Goal: Task Accomplishment & Management: Manage account settings

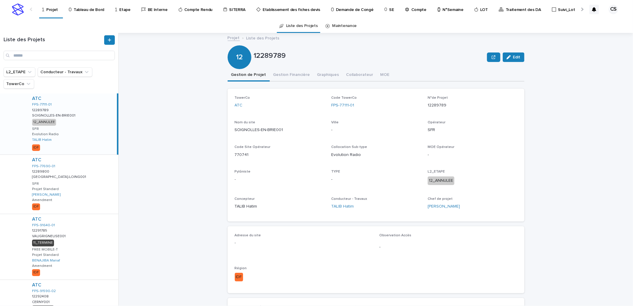
click at [199, 10] on p "Compte Rendu" at bounding box center [198, 6] width 28 height 12
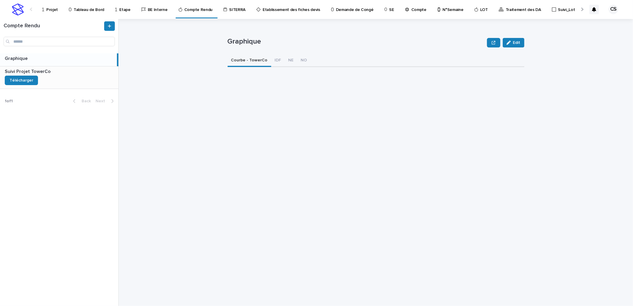
click at [63, 84] on div "Suivi Projet TowerCo Suivi Projet TowerCo Télécharger" at bounding box center [59, 77] width 118 height 22
click at [47, 9] on p "Projet" at bounding box center [52, 6] width 12 height 12
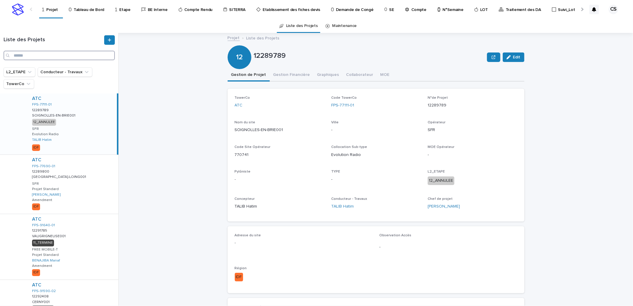
click at [66, 56] on input "Search" at bounding box center [59, 55] width 111 height 9
paste input "**********"
type input "**********"
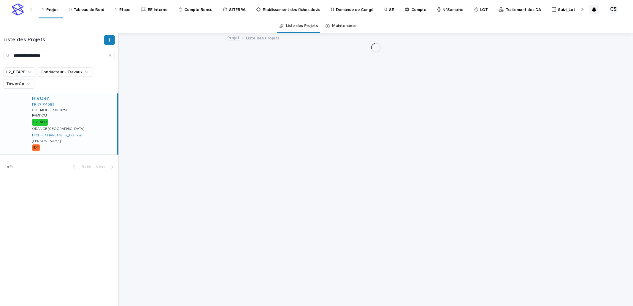
drag, startPoint x: 70, startPoint y: 110, endPoint x: 102, endPoint y: 113, distance: 32.2
click at [70, 110] on div "HIVORY FR-77-714083 COL.MOD.FR.0002565 COL.MOD.FR.0002565 PAMFOU PAMFOU 02_APD …" at bounding box center [72, 123] width 90 height 61
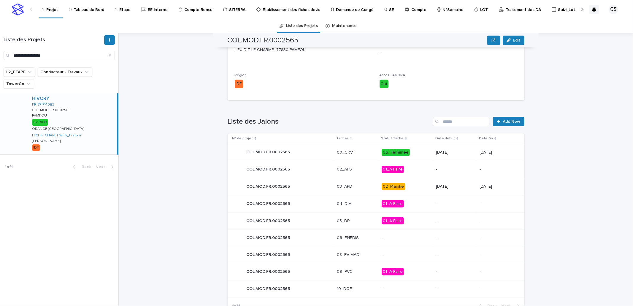
scroll to position [210, 0]
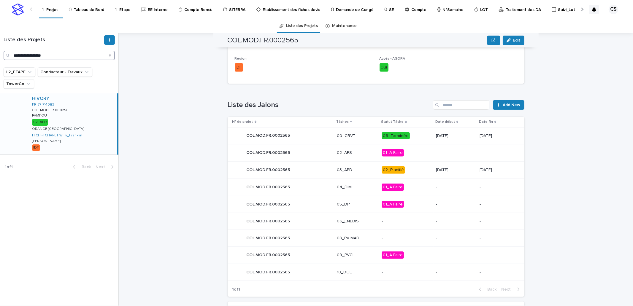
click at [62, 54] on input "**********" at bounding box center [59, 55] width 111 height 9
paste input "Search"
type input "**********"
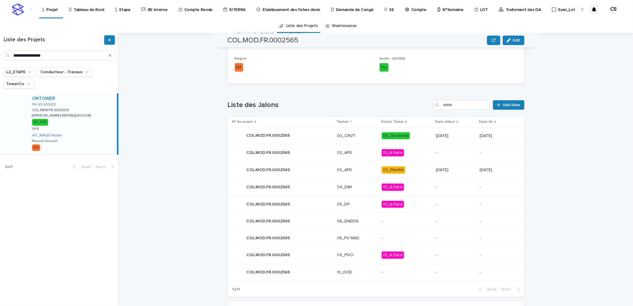
click at [91, 112] on div "ONTOWER FR-93-900212 COL.NEW.FR.0002031 COL.NEW.FR.0002031 [PERSON_NAME][GEOGRA…" at bounding box center [72, 123] width 90 height 61
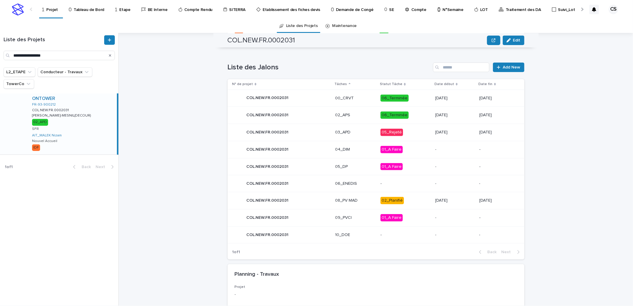
scroll to position [272, 0]
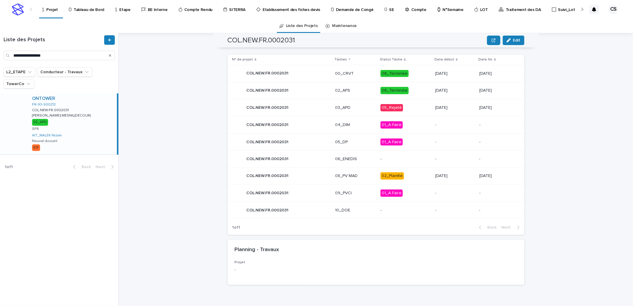
click at [418, 173] on p "02_Planifié" at bounding box center [405, 175] width 50 height 7
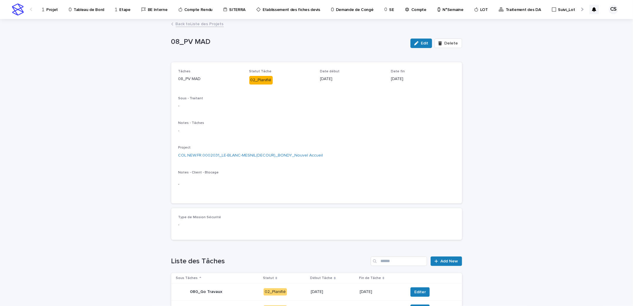
click at [182, 25] on link "Back to Liste des Projets" at bounding box center [200, 23] width 48 height 7
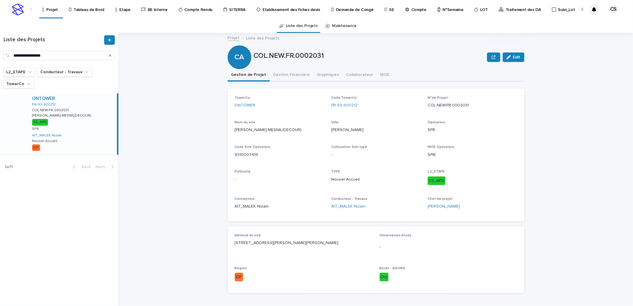
scroll to position [220, 0]
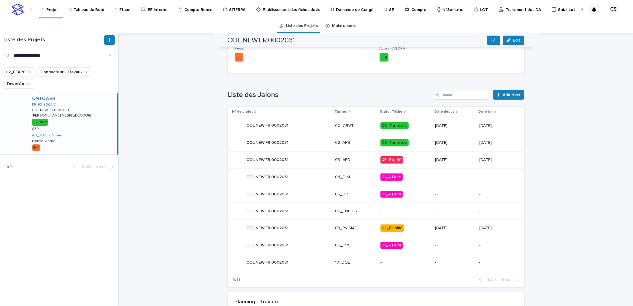
click at [439, 158] on p "[DATE]" at bounding box center [454, 159] width 39 height 5
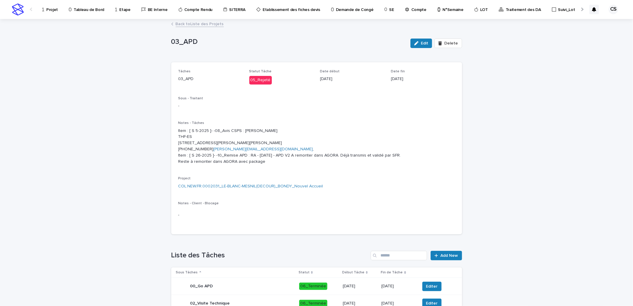
scroll to position [212, 0]
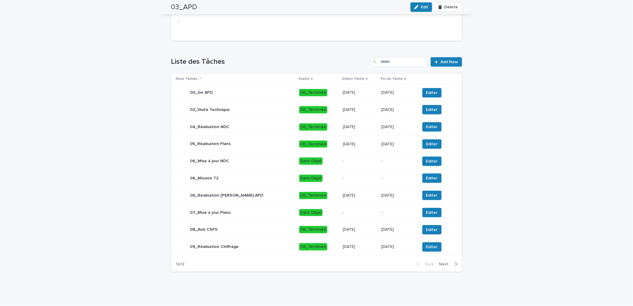
click at [442, 263] on span "Next" at bounding box center [445, 264] width 13 height 4
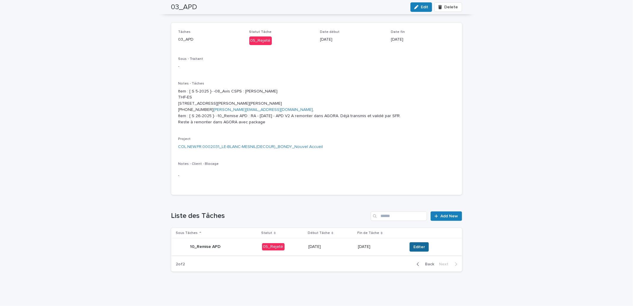
click at [413, 245] on span "Editer" at bounding box center [419, 247] width 12 height 6
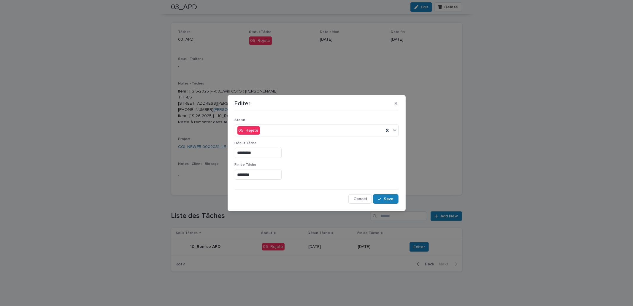
click at [275, 174] on input "********" at bounding box center [258, 175] width 47 height 10
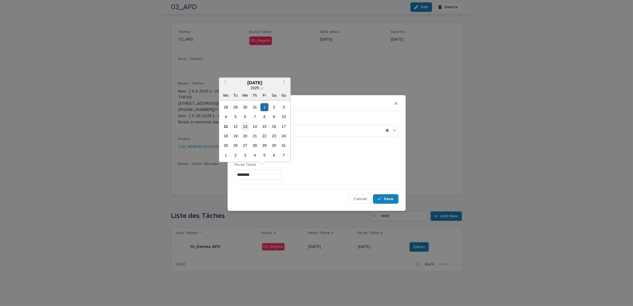
click at [248, 125] on div "13" at bounding box center [245, 126] width 8 height 8
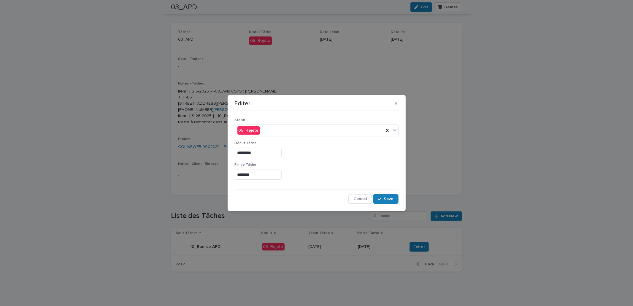
type input "*********"
click at [383, 200] on div "button" at bounding box center [381, 199] width 6 height 4
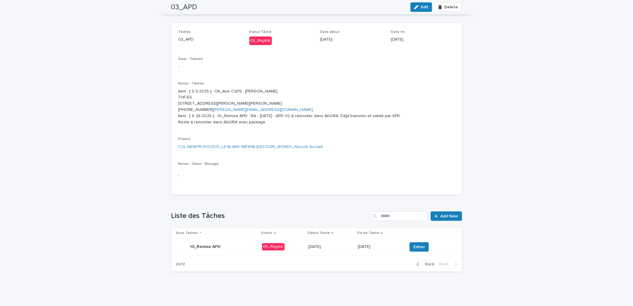
scroll to position [0, 0]
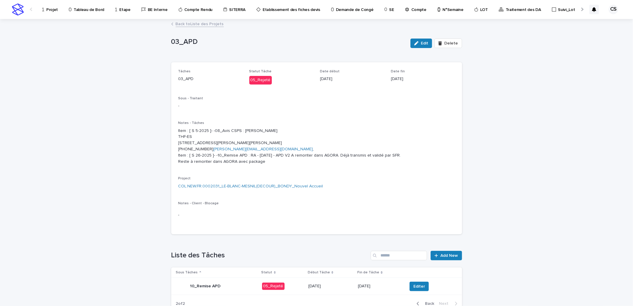
click at [214, 23] on link "Back to Liste des Projets" at bounding box center [200, 23] width 48 height 7
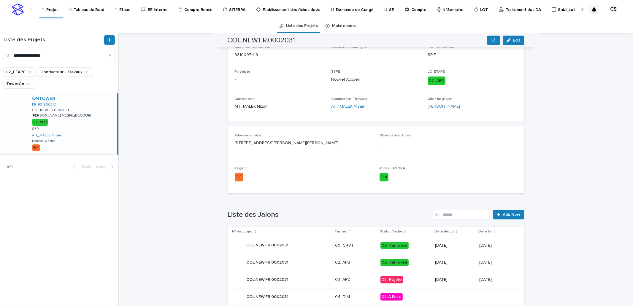
scroll to position [186, 0]
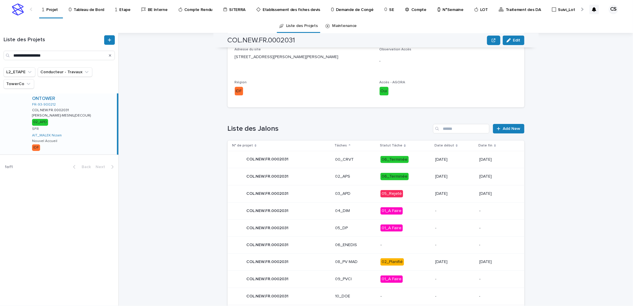
click at [353, 194] on p "03_APD" at bounding box center [355, 193] width 41 height 5
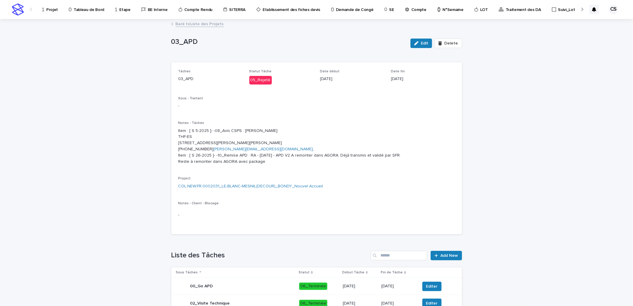
click at [48, 11] on p "Projet" at bounding box center [52, 6] width 12 height 12
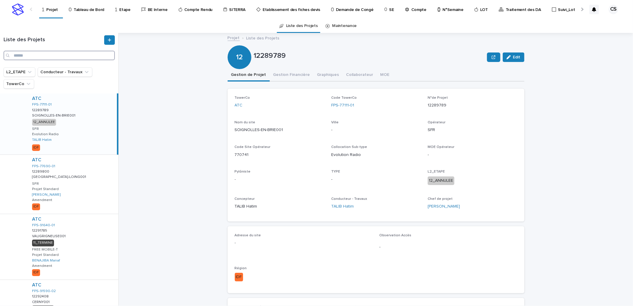
click at [69, 56] on input "Search" at bounding box center [59, 55] width 111 height 9
paste input "**********"
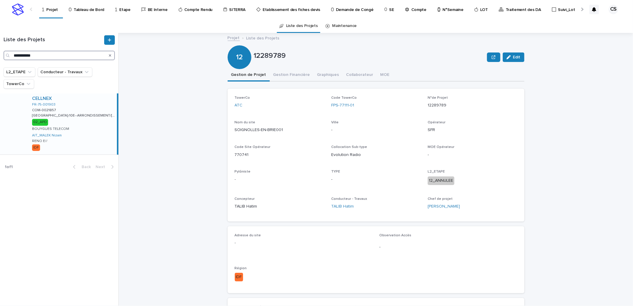
type input "**********"
click at [88, 114] on p "[GEOGRAPHIC_DATA]-10E--ARRONDISSEMENT/[STREET_ADDRESS]" at bounding box center [74, 114] width 84 height 5
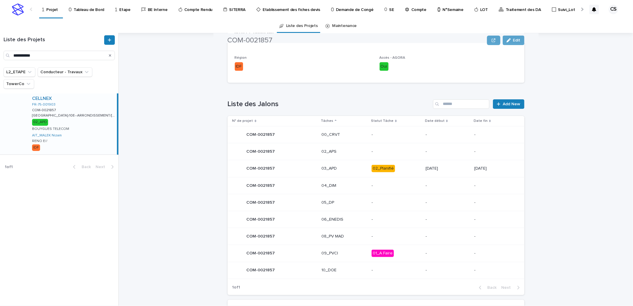
scroll to position [220, 0]
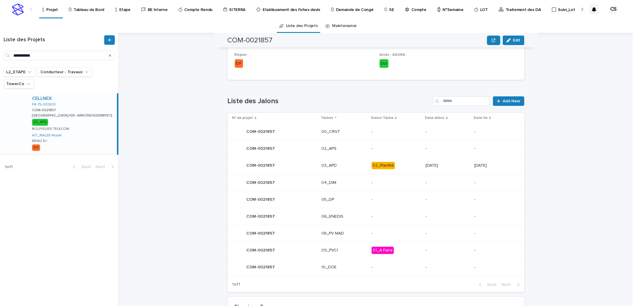
click at [461, 163] on td "[DATE]" at bounding box center [447, 165] width 49 height 17
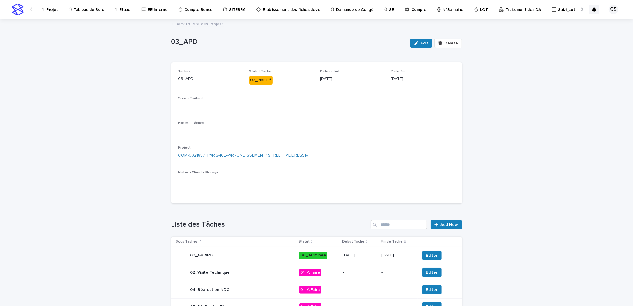
scroll to position [163, 0]
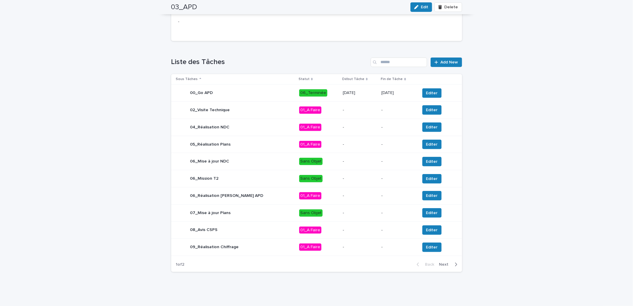
click at [440, 263] on span "Next" at bounding box center [445, 264] width 13 height 4
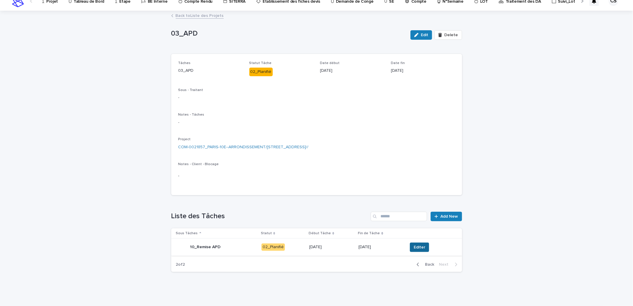
click at [417, 244] on span "Editer" at bounding box center [419, 247] width 12 height 6
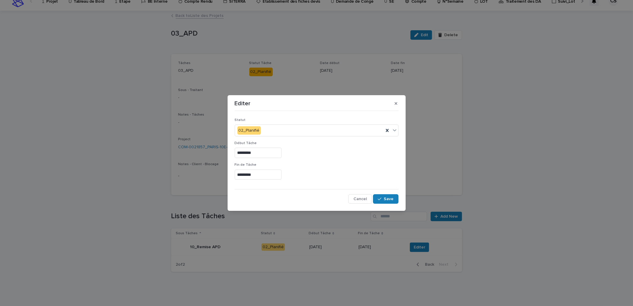
click at [253, 173] on input "*********" at bounding box center [258, 175] width 47 height 10
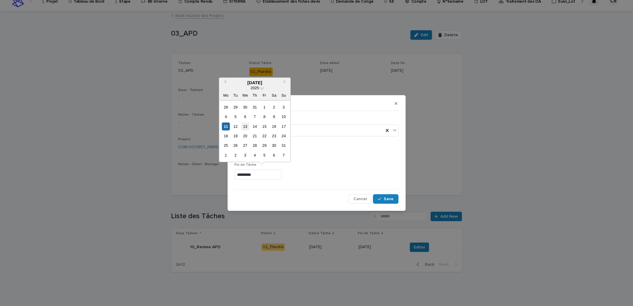
click at [246, 126] on div "13" at bounding box center [245, 126] width 8 height 8
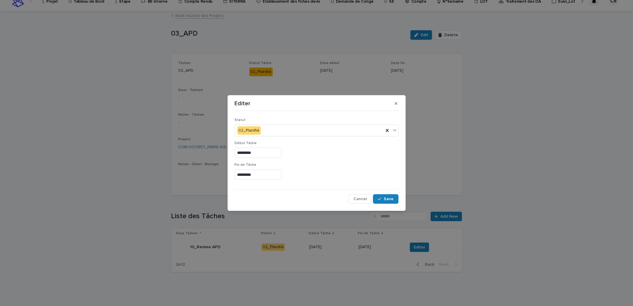
type input "*********"
click at [389, 198] on span "Save" at bounding box center [389, 199] width 10 height 4
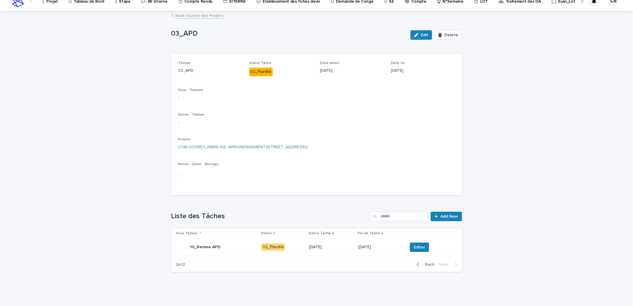
scroll to position [0, 0]
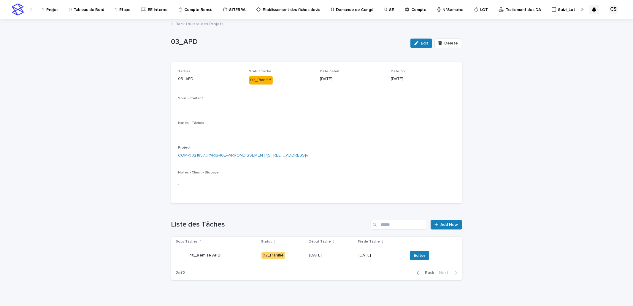
click at [178, 23] on link "Back to Liste des Projets" at bounding box center [200, 23] width 48 height 7
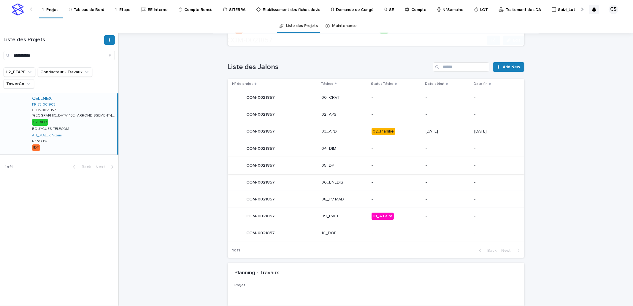
scroll to position [277, 0]
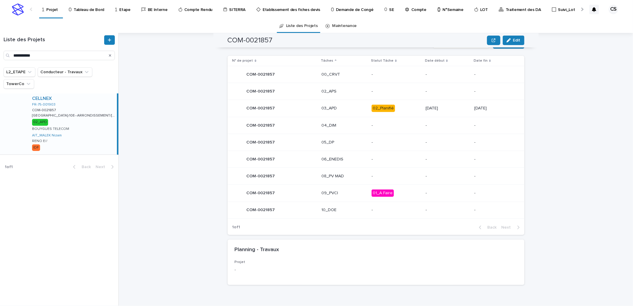
click at [425, 106] on p "[DATE]" at bounding box center [447, 108] width 44 height 5
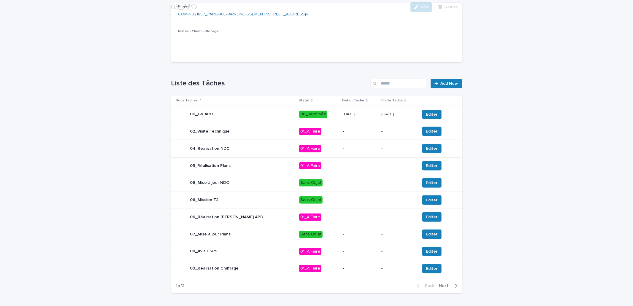
scroll to position [163, 0]
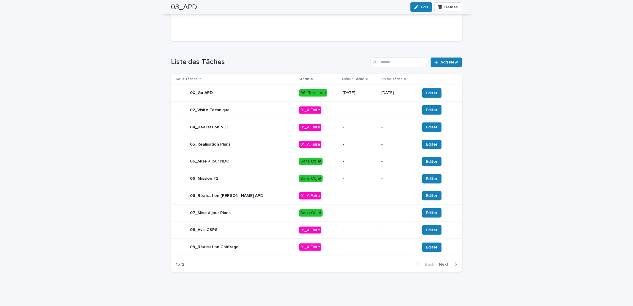
click at [442, 262] on span "Next" at bounding box center [445, 264] width 13 height 4
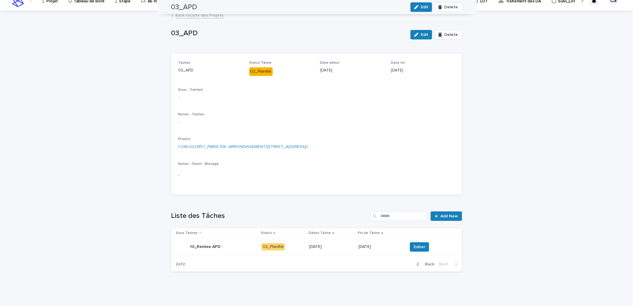
scroll to position [8, 0]
click at [417, 244] on span "Editer" at bounding box center [419, 247] width 12 height 6
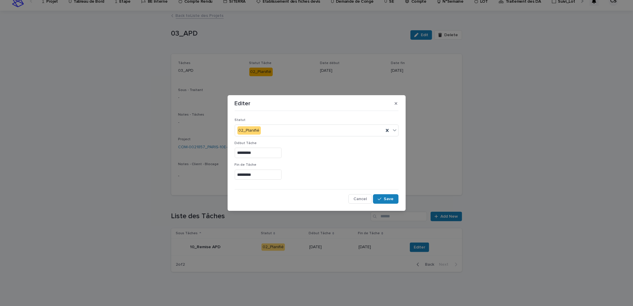
click at [259, 175] on input "*********" at bounding box center [258, 175] width 47 height 10
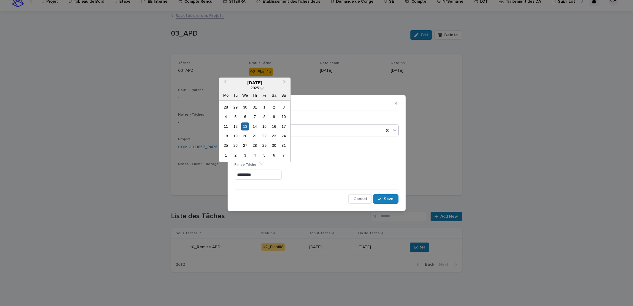
click at [263, 136] on div "22" at bounding box center [264, 136] width 8 height 8
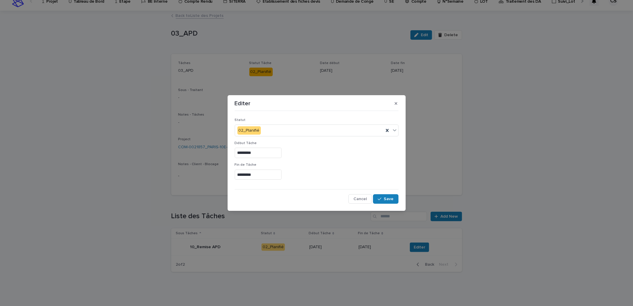
type input "*********"
click at [377, 196] on button "Save" at bounding box center [385, 198] width 25 height 9
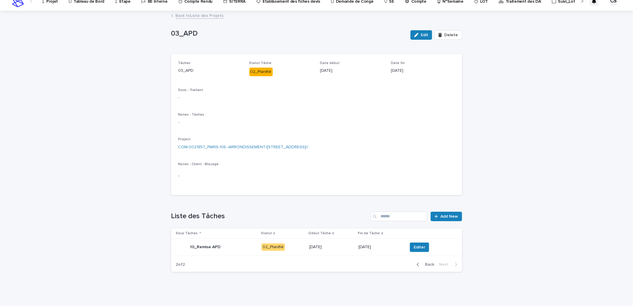
scroll to position [0, 0]
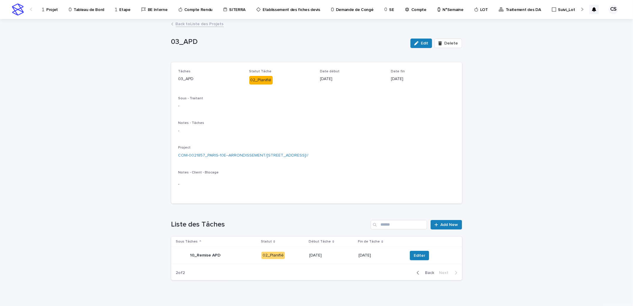
click at [52, 7] on p "Projet" at bounding box center [52, 6] width 12 height 12
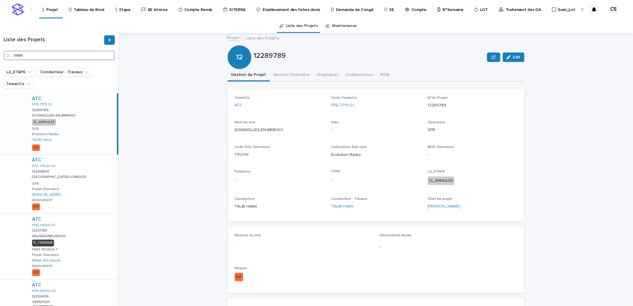
click at [67, 57] on input "Search" at bounding box center [59, 55] width 111 height 9
paste input "**********"
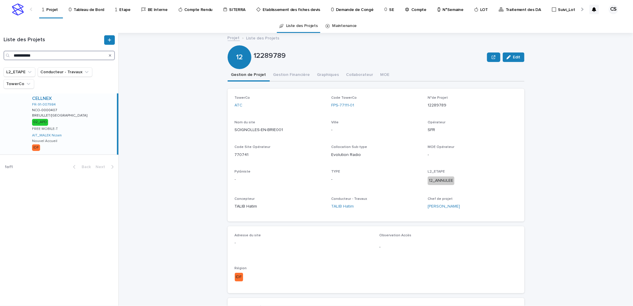
type input "**********"
click at [94, 132] on div "CELLNEX FR-91-007984 NCO-0000407 NCO-0000407 BREUILLET/[GEOGRAPHIC_DATA]/[GEOGR…" at bounding box center [72, 123] width 90 height 61
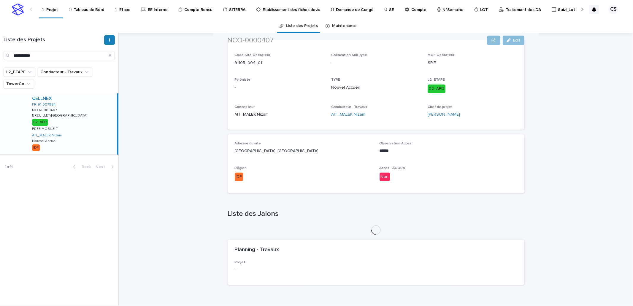
scroll to position [177, 0]
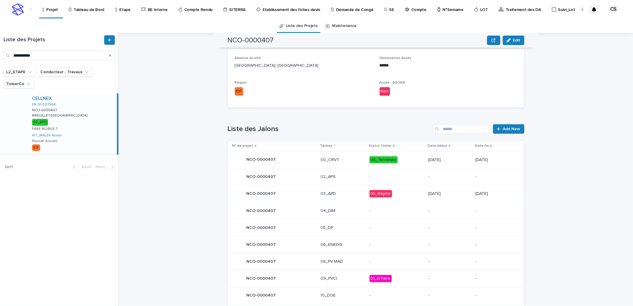
click at [443, 196] on div "[DATE]" at bounding box center [449, 194] width 43 height 10
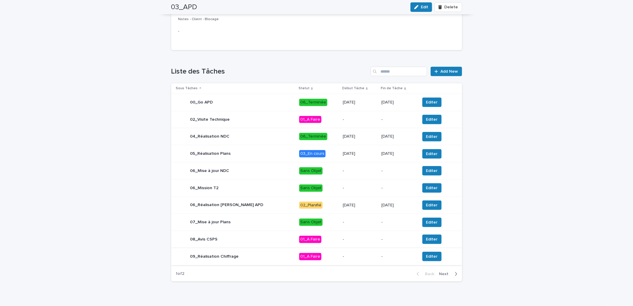
scroll to position [181, 0]
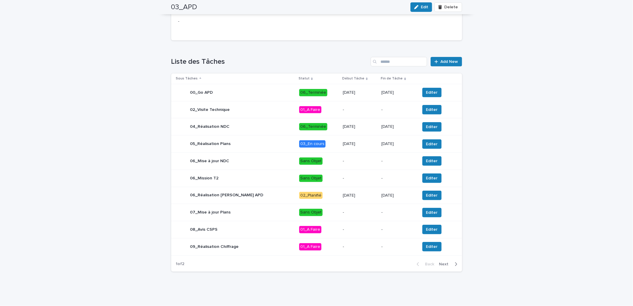
click at [440, 264] on span "Next" at bounding box center [445, 264] width 13 height 4
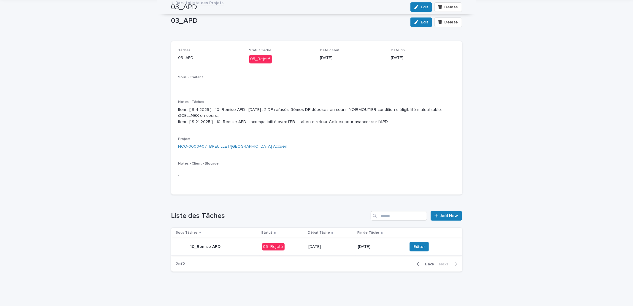
scroll to position [27, 0]
click at [414, 245] on span "Editer" at bounding box center [419, 247] width 12 height 6
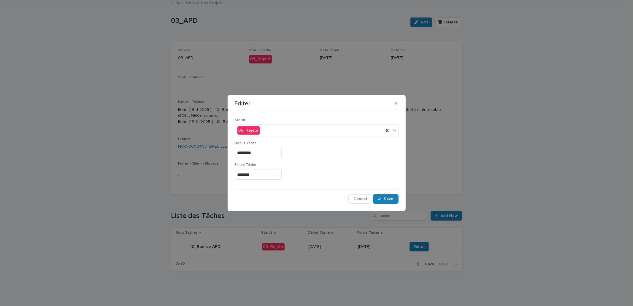
click at [265, 137] on div "Statut 05_Rejeté" at bounding box center [317, 129] width 164 height 23
click at [268, 178] on input "********" at bounding box center [258, 175] width 47 height 10
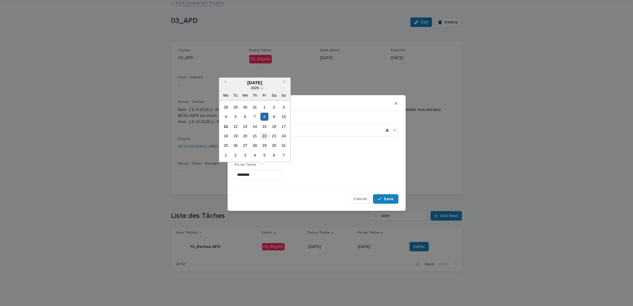
click at [266, 136] on div "22" at bounding box center [264, 136] width 8 height 8
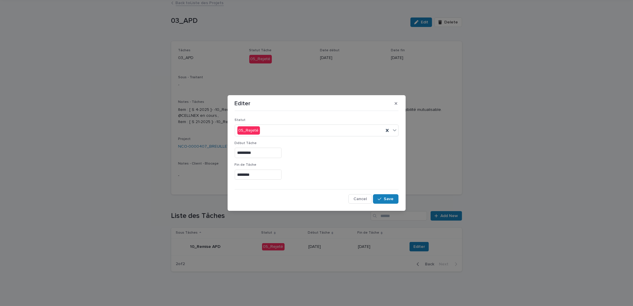
type input "*********"
click at [394, 201] on button "Save" at bounding box center [385, 198] width 25 height 9
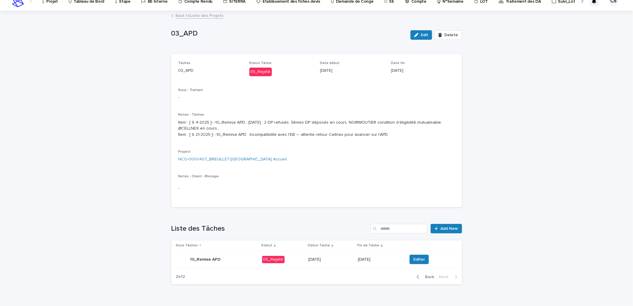
scroll to position [0, 0]
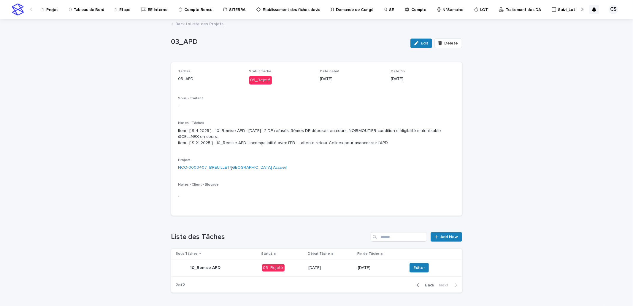
click at [49, 9] on p "Projet" at bounding box center [52, 6] width 12 height 12
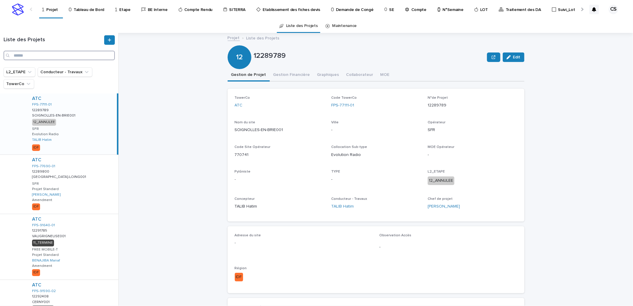
click at [70, 57] on input "Search" at bounding box center [59, 55] width 111 height 9
paste input "**********"
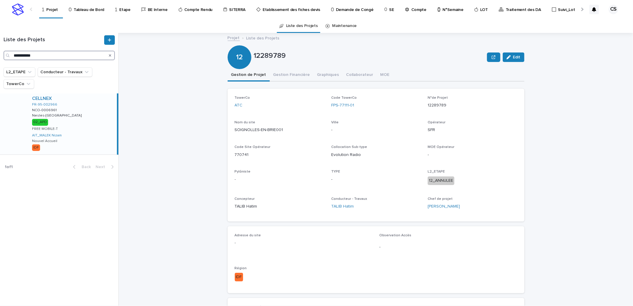
type input "**********"
click at [102, 125] on div "CELLNEX FR-95-002966 NCO-0006961 NCO-0006961 Nesles-[PERSON_NAME] Nesles-[PERSO…" at bounding box center [72, 123] width 90 height 61
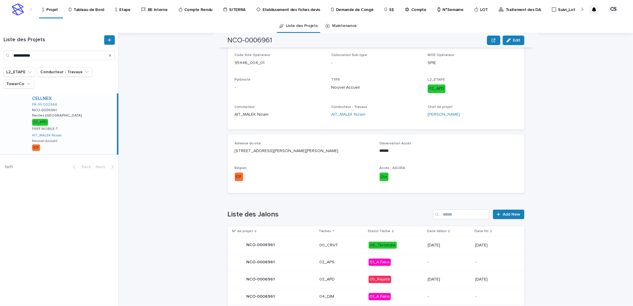
scroll to position [178, 0]
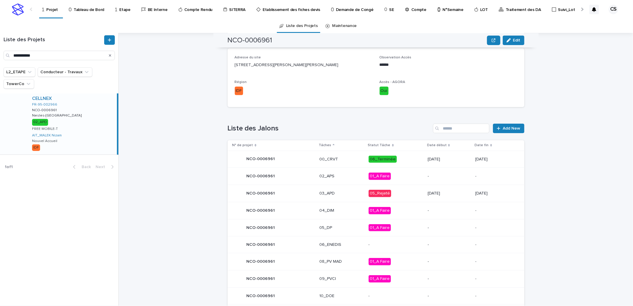
click at [475, 191] on p "[DATE]" at bounding box center [494, 193] width 39 height 5
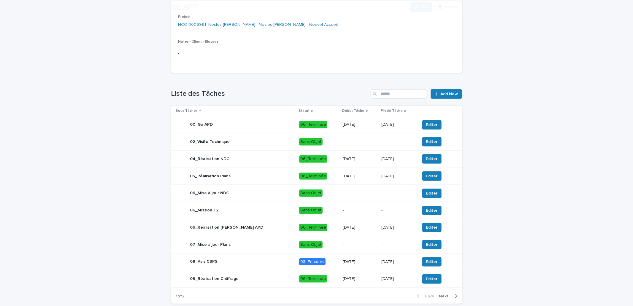
scroll to position [163, 0]
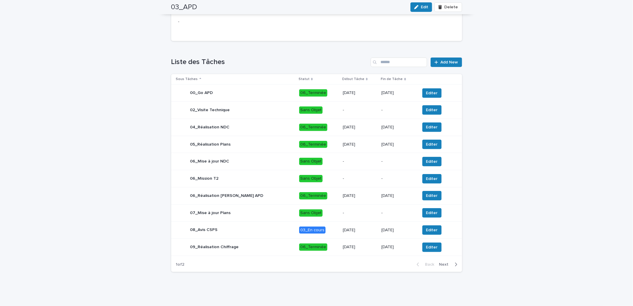
click at [445, 266] on button "Next" at bounding box center [449, 264] width 25 height 5
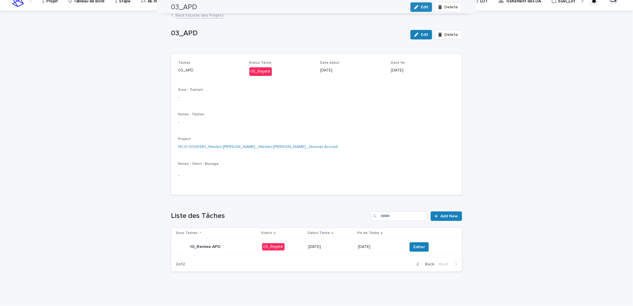
scroll to position [8, 0]
click at [414, 246] on span "Editer" at bounding box center [419, 247] width 12 height 6
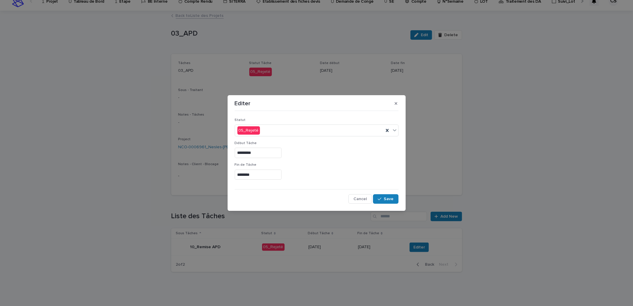
click at [265, 173] on input "********" at bounding box center [258, 175] width 47 height 10
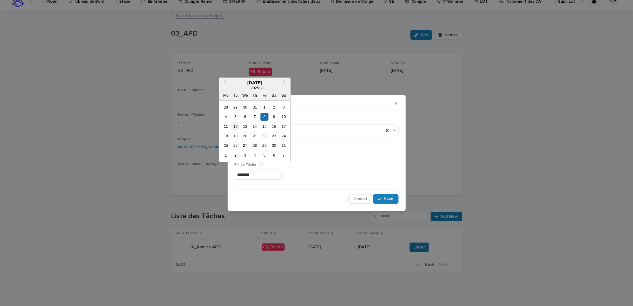
click at [234, 124] on div "12" at bounding box center [235, 126] width 8 height 8
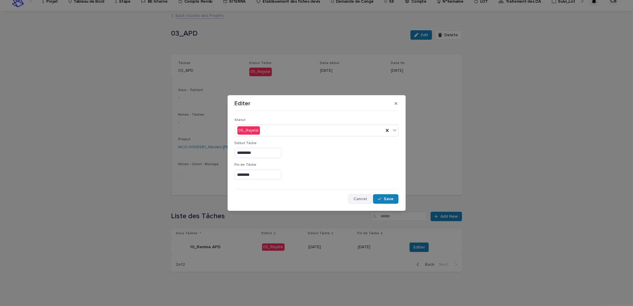
type input "*********"
click at [384, 199] on span "Save" at bounding box center [389, 199] width 10 height 4
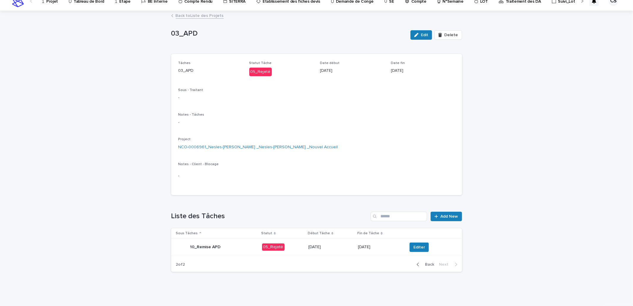
click at [54, 4] on link "Projet" at bounding box center [51, 1] width 19 height 18
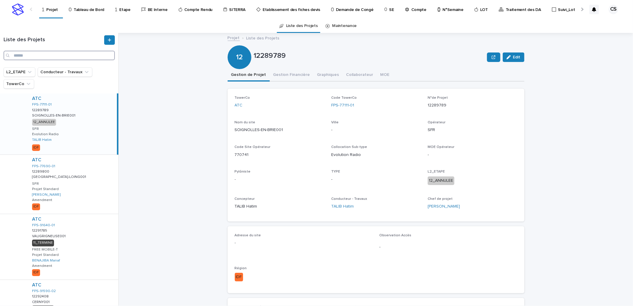
click at [64, 60] on input "Search" at bounding box center [59, 55] width 111 height 9
paste input "**********"
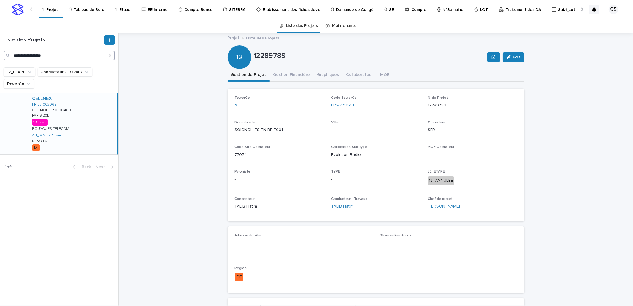
type input "**********"
click at [85, 130] on div "CELLNEX FR-75-002069 COL.MOD.FR.0002469 COL.MOD.FR.0002469 PARIS 20E PARIS 20E …" at bounding box center [72, 123] width 90 height 61
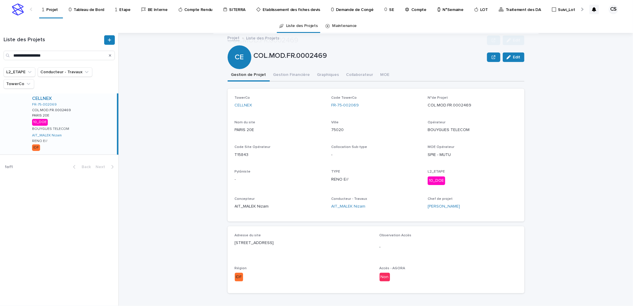
scroll to position [210, 0]
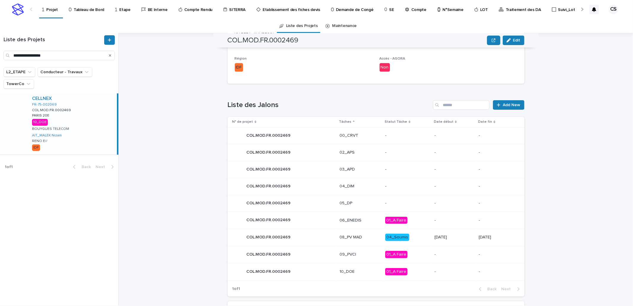
click at [418, 238] on p "04_Soumis" at bounding box center [407, 237] width 44 height 7
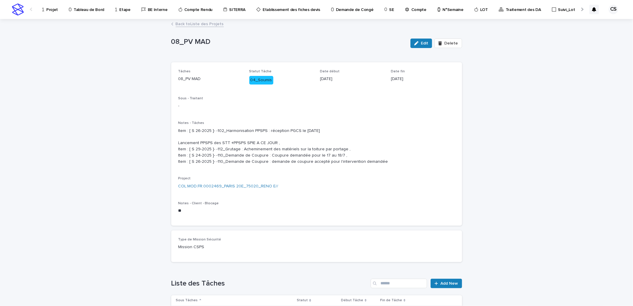
scroll to position [227, 0]
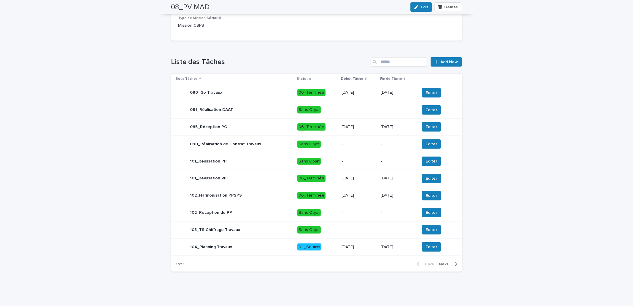
click at [442, 263] on span "Next" at bounding box center [445, 264] width 13 height 4
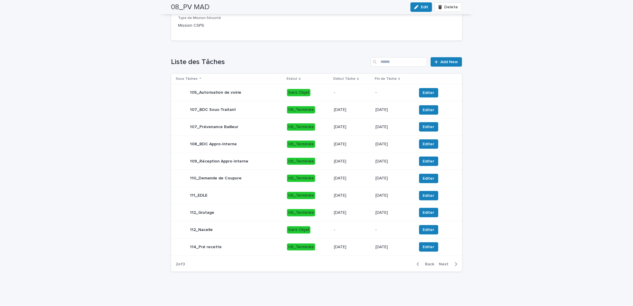
click at [442, 263] on span "Next" at bounding box center [445, 264] width 13 height 4
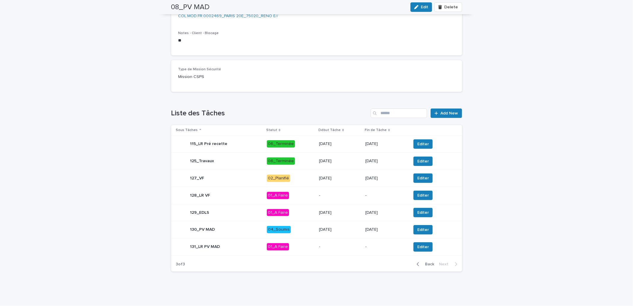
scroll to position [176, 0]
click at [417, 229] on span "Editer" at bounding box center [423, 230] width 12 height 6
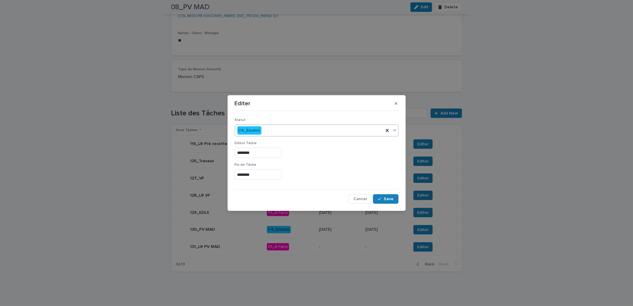
click at [271, 129] on div "04_Soumis" at bounding box center [309, 131] width 149 height 10
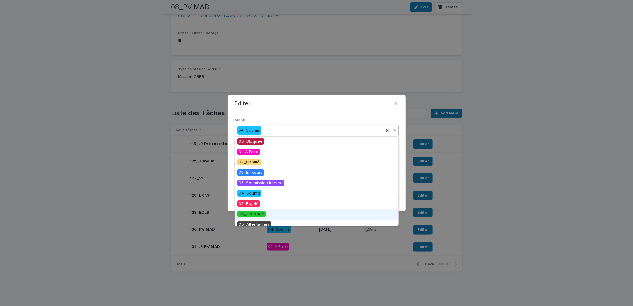
click at [255, 211] on div "06_Terminée" at bounding box center [316, 214] width 163 height 10
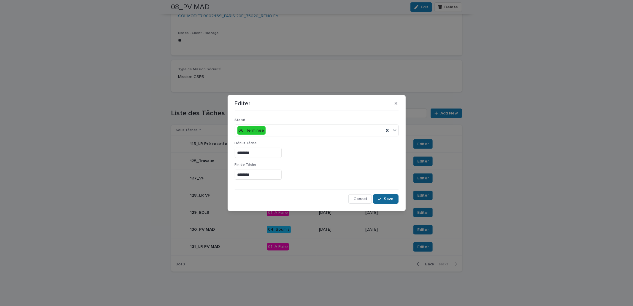
click at [383, 198] on div "button" at bounding box center [381, 199] width 6 height 4
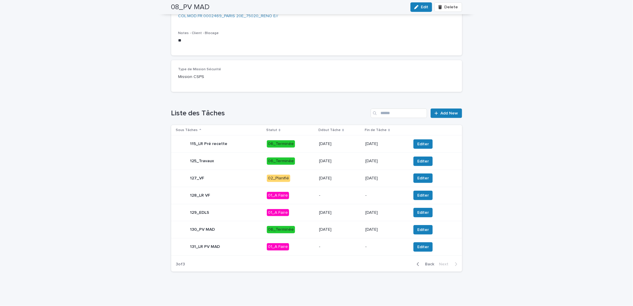
scroll to position [0, 0]
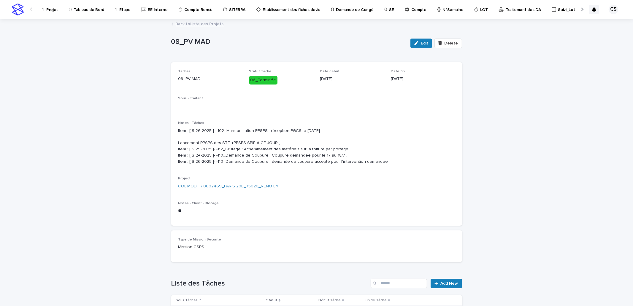
click at [47, 12] on link "Projet" at bounding box center [51, 9] width 19 height 18
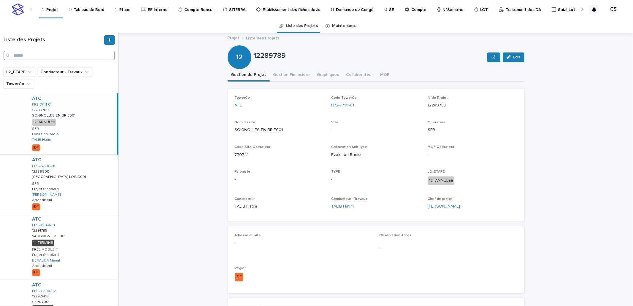
click at [81, 58] on input "Search" at bounding box center [59, 55] width 111 height 9
paste input "**********"
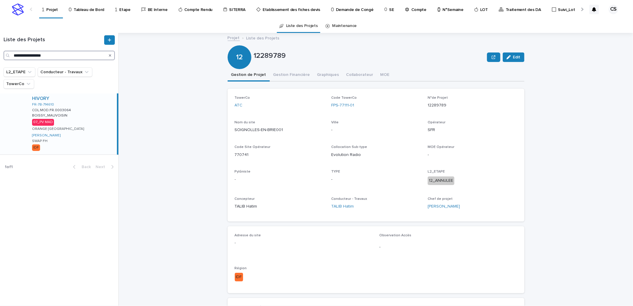
type input "**********"
click at [91, 106] on div "HIVORY FR-78-714610 COL.MOD.FR.0003064 COL.MOD.FR.0003064 BOISSY_MAUVOISIN BOIS…" at bounding box center [72, 123] width 90 height 61
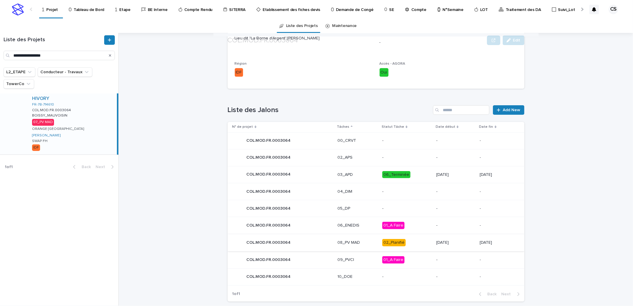
scroll to position [271, 0]
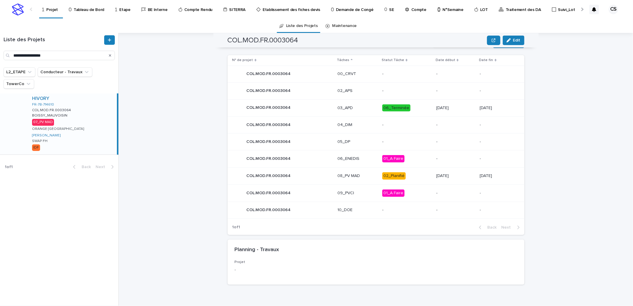
click at [436, 179] on div "[DATE]" at bounding box center [455, 176] width 39 height 10
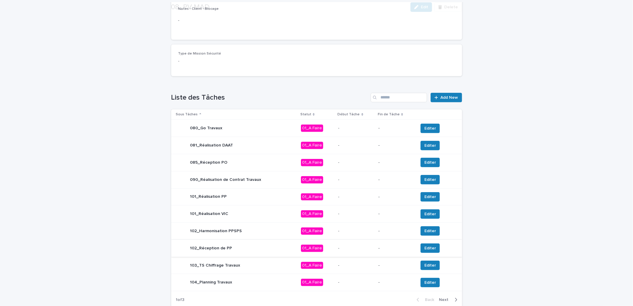
scroll to position [199, 0]
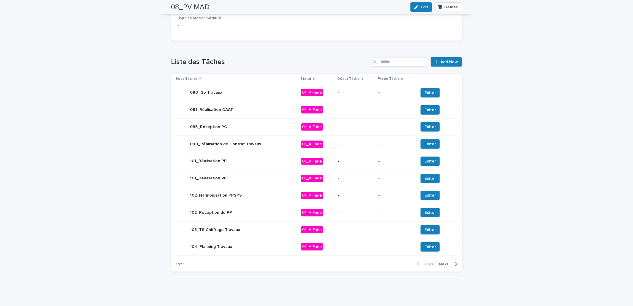
click at [441, 264] on span "Next" at bounding box center [445, 264] width 13 height 4
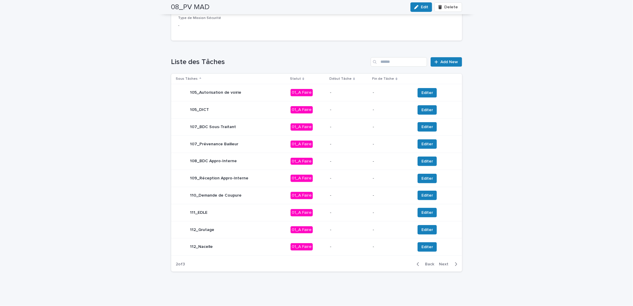
click at [441, 264] on span "Next" at bounding box center [445, 264] width 13 height 4
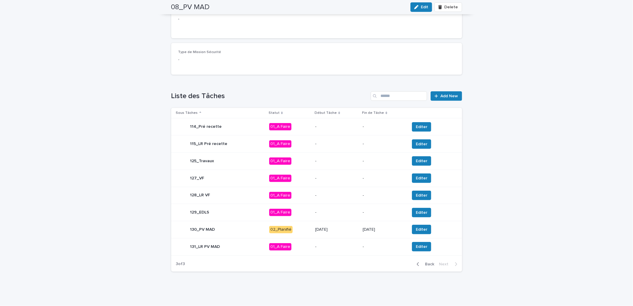
scroll to position [165, 0]
click at [415, 225] on button "Editer" at bounding box center [421, 229] width 19 height 9
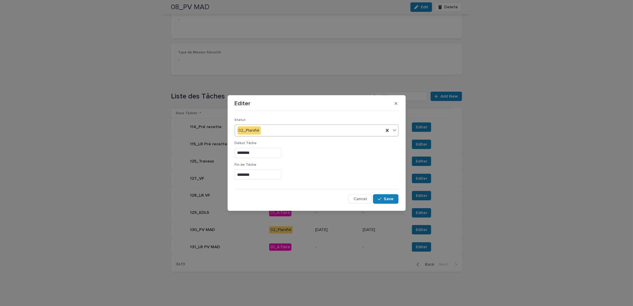
click at [273, 132] on div "02_Planifié" at bounding box center [309, 131] width 149 height 10
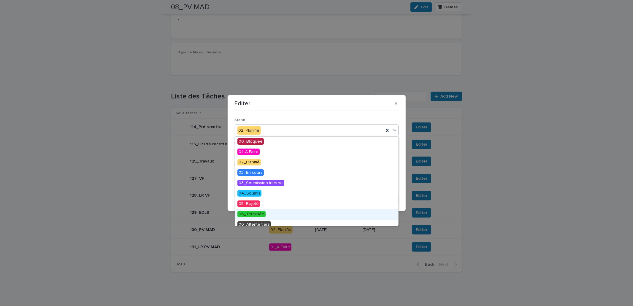
click at [261, 214] on span "06_Terminée" at bounding box center [251, 214] width 28 height 7
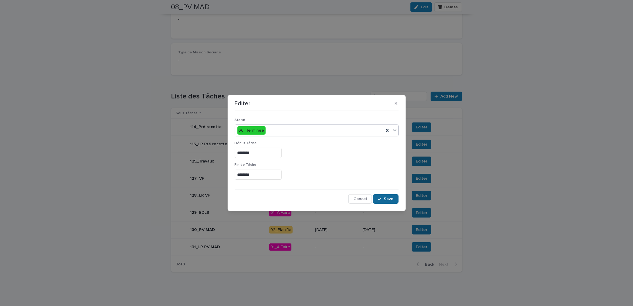
click at [386, 199] on span "Save" at bounding box center [389, 199] width 10 height 4
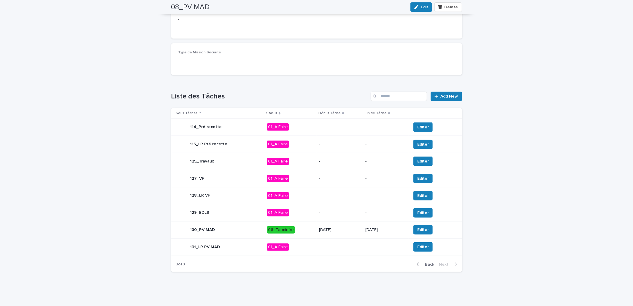
scroll to position [0, 0]
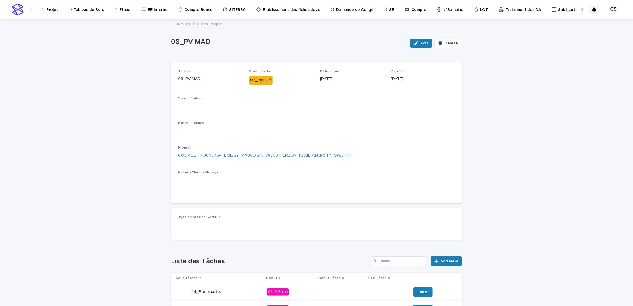
click at [201, 23] on link "Back to Liste des Projets" at bounding box center [200, 23] width 48 height 7
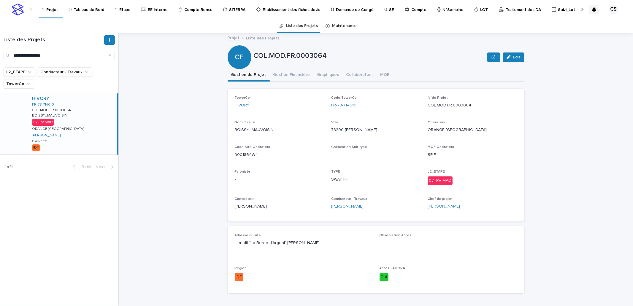
click at [446, 10] on p "N°Semaine" at bounding box center [452, 6] width 21 height 12
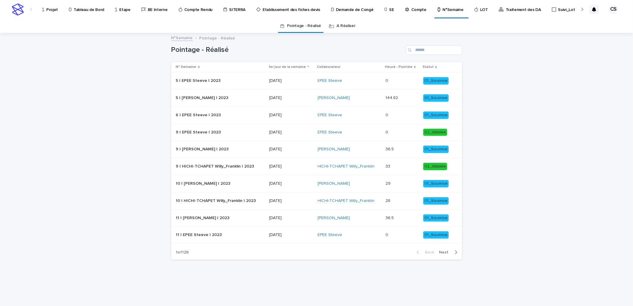
click at [526, 120] on div "Loading... Saving… Loading... Saving… Pointage - Réalisé N° Semaine 1er jour de…" at bounding box center [316, 170] width 633 height 273
click at [347, 28] on link "A Réaliser" at bounding box center [346, 26] width 19 height 14
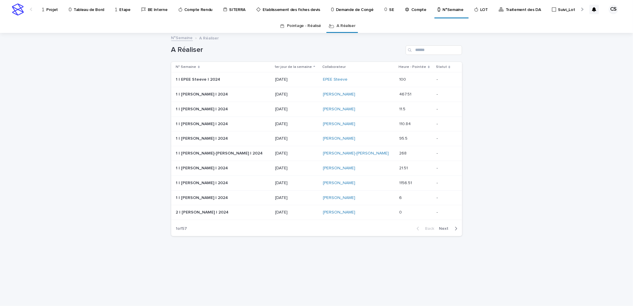
click at [411, 52] on div "Search" at bounding box center [409, 49] width 9 height 9
click at [431, 54] on input "Search" at bounding box center [433, 49] width 56 height 9
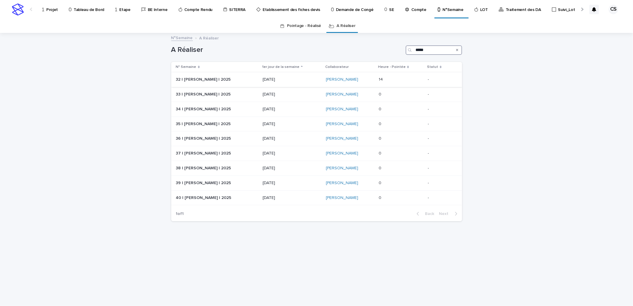
type input "*****"
click at [294, 79] on p "[DATE]" at bounding box center [291, 79] width 58 height 5
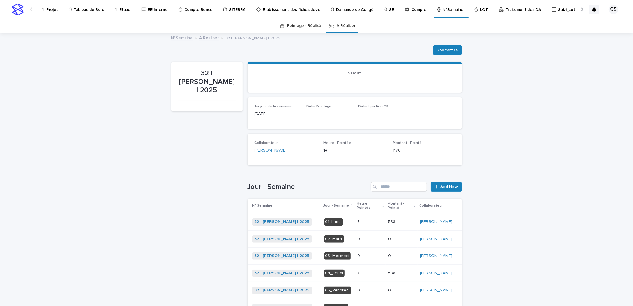
click at [363, 237] on p at bounding box center [370, 239] width 26 height 5
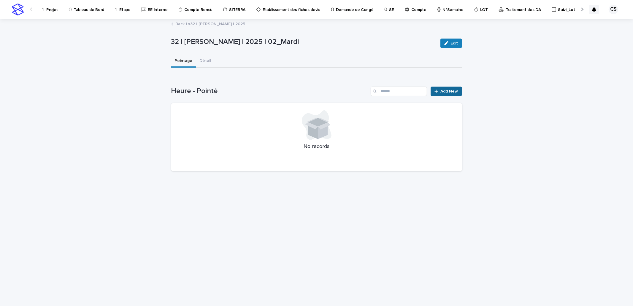
click at [449, 93] on link "Add New" at bounding box center [445, 91] width 31 height 9
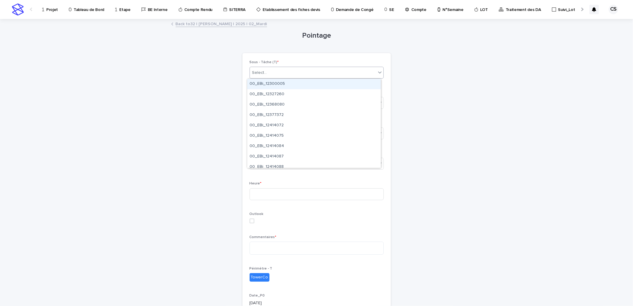
click at [263, 71] on div "Select..." at bounding box center [259, 73] width 15 height 6
click at [423, 82] on div "Pointage Loading... Saving… Loading... Saving… Loading... Saving… Sous - Tâche …" at bounding box center [316, 201] width 291 height 362
click at [275, 105] on div "Select..." at bounding box center [313, 103] width 126 height 10
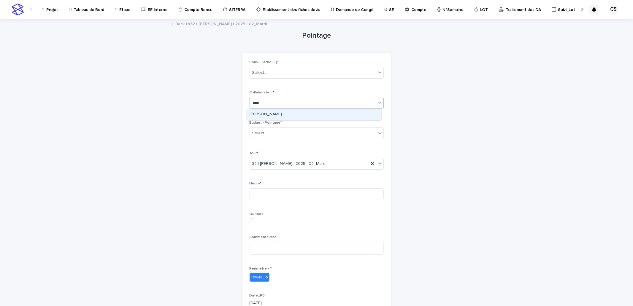
type input "*****"
click at [263, 112] on div "[PERSON_NAME]" at bounding box center [313, 114] width 133 height 10
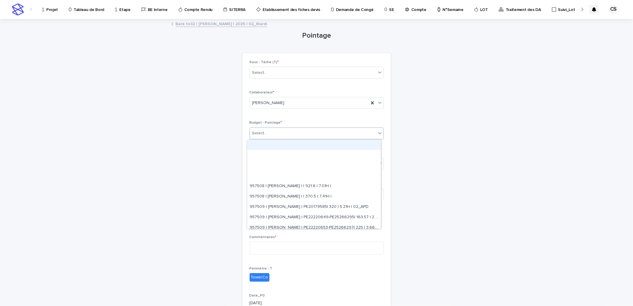
click at [269, 128] on div "Select..." at bounding box center [316, 134] width 134 height 12
click at [269, 131] on div "Select..." at bounding box center [313, 133] width 126 height 10
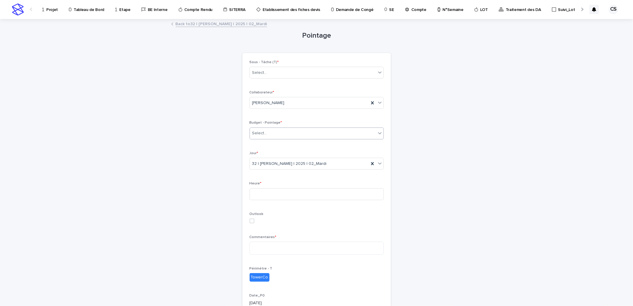
click at [269, 131] on div "Select..." at bounding box center [313, 133] width 126 height 10
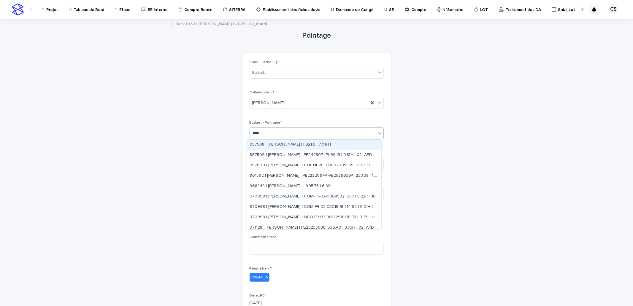
type input "*****"
click at [277, 143] on div "957508 | [PERSON_NAME] | | 921.6 | 7.01H |" at bounding box center [313, 145] width 133 height 10
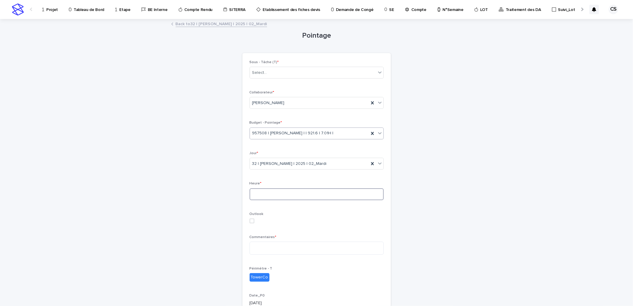
click at [267, 192] on input at bounding box center [316, 194] width 134 height 12
type input "*"
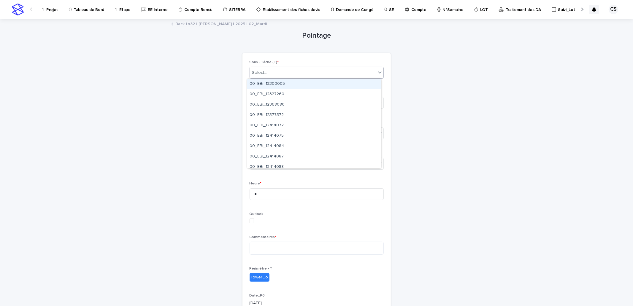
click at [282, 73] on div "Select..." at bounding box center [313, 73] width 126 height 10
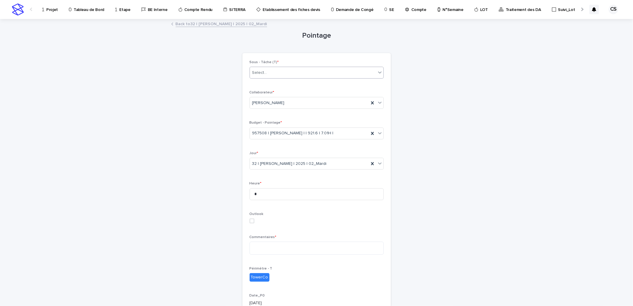
click at [282, 73] on div "Select..." at bounding box center [313, 73] width 126 height 10
paste input "**********"
type input "**********"
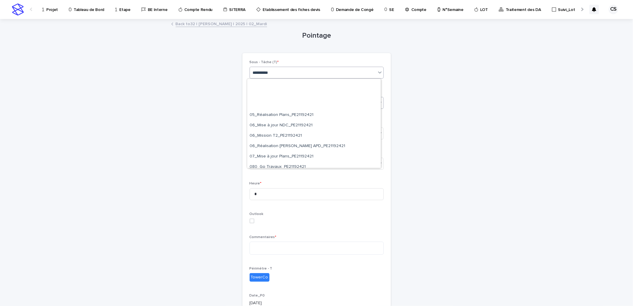
scroll to position [399, 0]
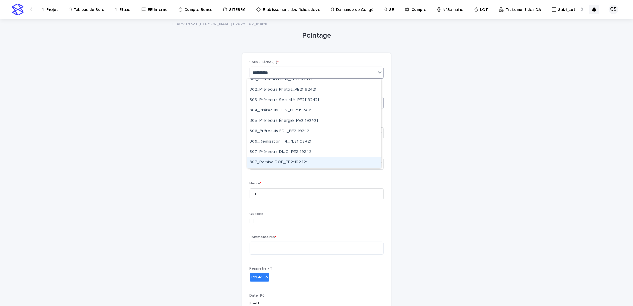
click at [271, 158] on div "307_Remise DOE_PE21192421" at bounding box center [313, 162] width 133 height 10
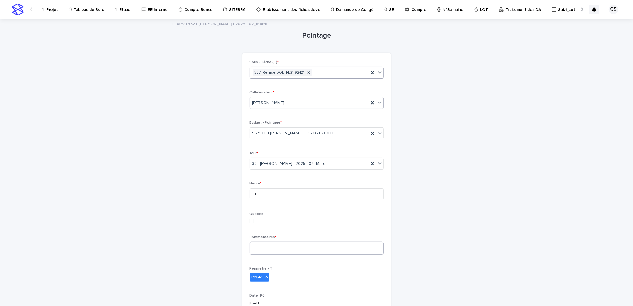
click at [307, 251] on textarea at bounding box center [316, 248] width 134 height 13
paste textarea "**********"
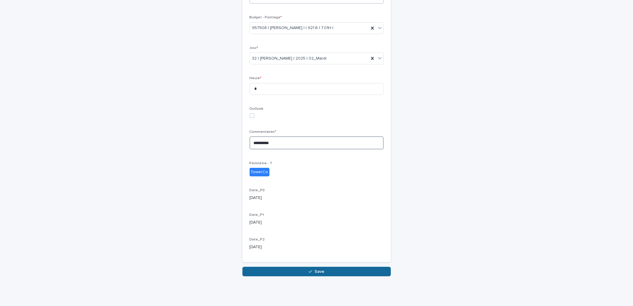
type textarea "**********"
click at [308, 273] on icon "button" at bounding box center [310, 272] width 4 height 4
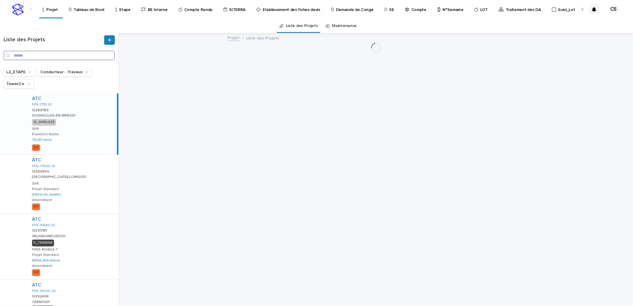
click at [58, 58] on input "Search" at bounding box center [59, 55] width 111 height 9
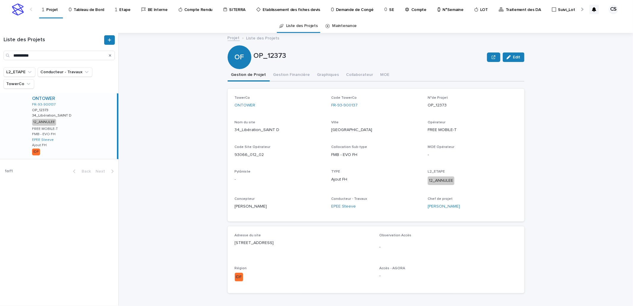
click at [97, 102] on div "ONTOWER FR-93-900137 OP_12373 OP_12373 34_Libération_SAINT D 34_Libération_SAIN…" at bounding box center [72, 126] width 90 height 66
click at [25, 54] on input "**********" at bounding box center [59, 55] width 111 height 9
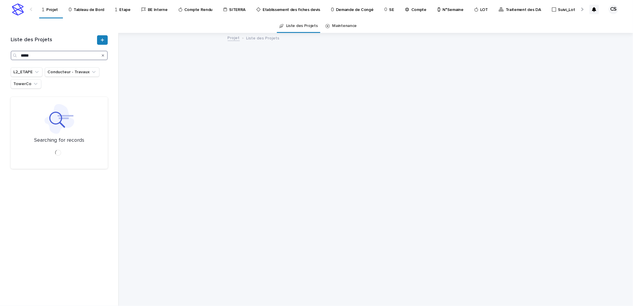
type input "*****"
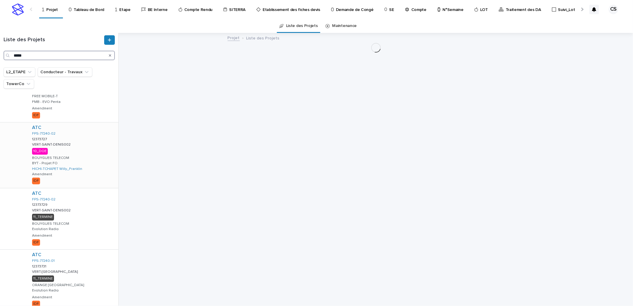
scroll to position [417, 0]
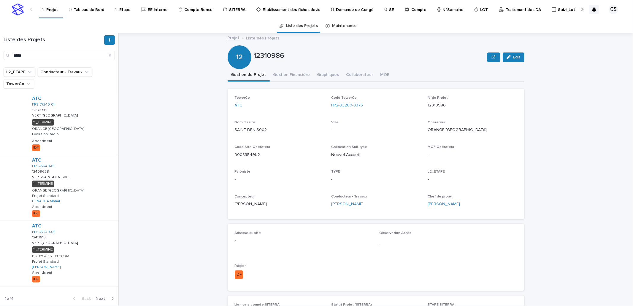
click at [96, 297] on span "Next" at bounding box center [101, 299] width 13 height 4
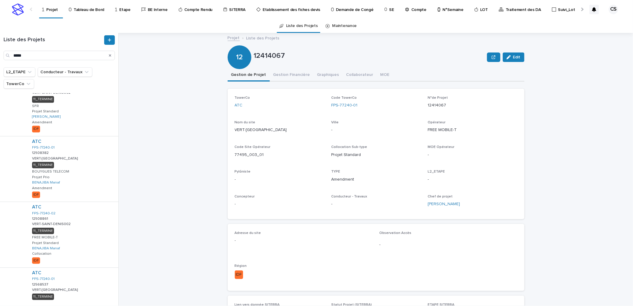
scroll to position [426, 0]
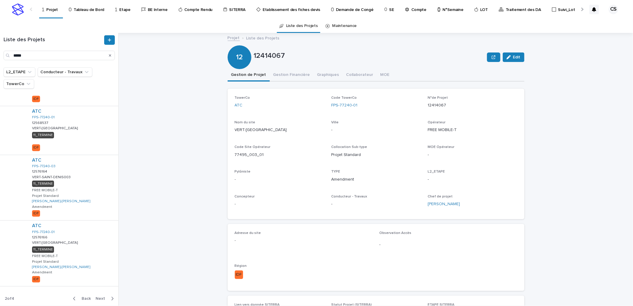
click at [96, 298] on span "Next" at bounding box center [101, 299] width 13 height 4
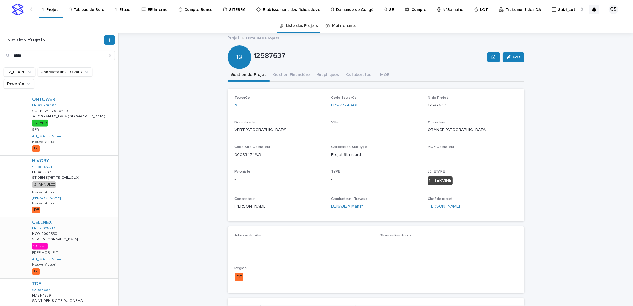
scroll to position [368, 0]
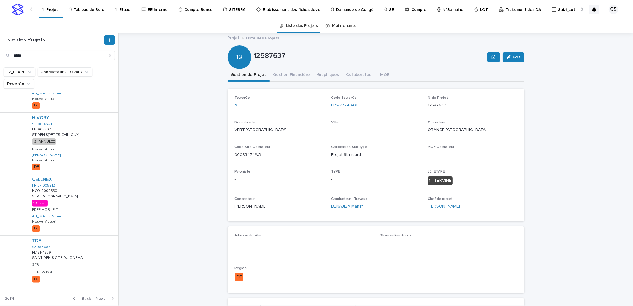
click at [97, 297] on span "Next" at bounding box center [101, 299] width 13 height 4
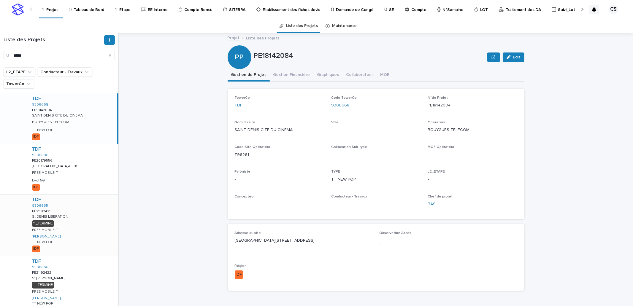
click at [90, 235] on div "TDF 9306665 PE21192421 PE21192421 St DENIS LIBERATION St DENIS LIBERATION 11_TE…" at bounding box center [72, 225] width 91 height 61
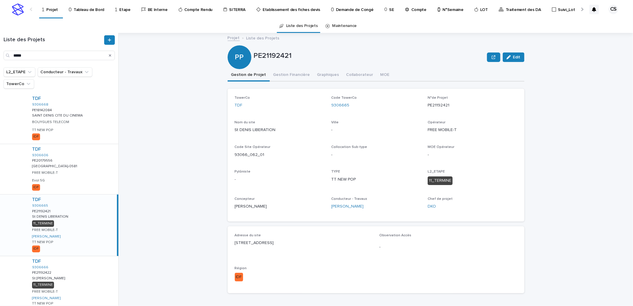
click at [276, 55] on p "PE21192421" at bounding box center [369, 56] width 231 height 9
copy p "PE21192421"
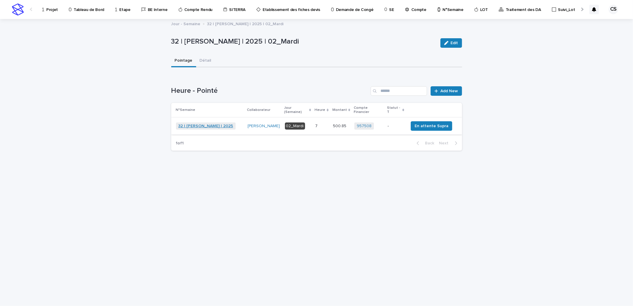
click at [214, 124] on link "32 | [PERSON_NAME] | 2025" at bounding box center [205, 126] width 55 height 5
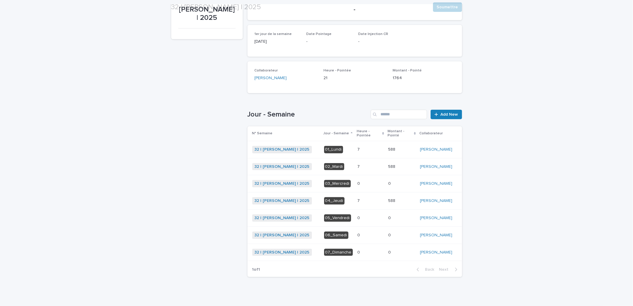
scroll to position [73, 0]
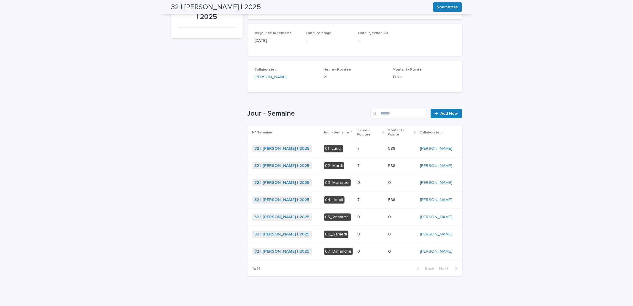
click at [364, 180] on p at bounding box center [370, 182] width 26 height 5
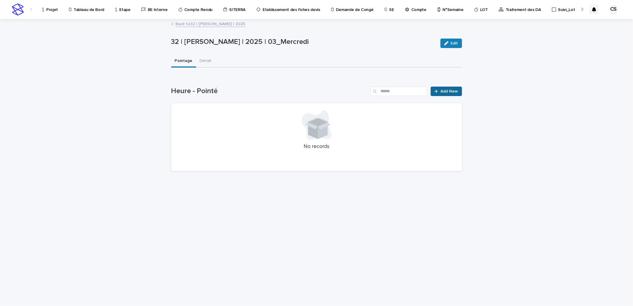
click at [444, 88] on link "Add New" at bounding box center [445, 91] width 31 height 9
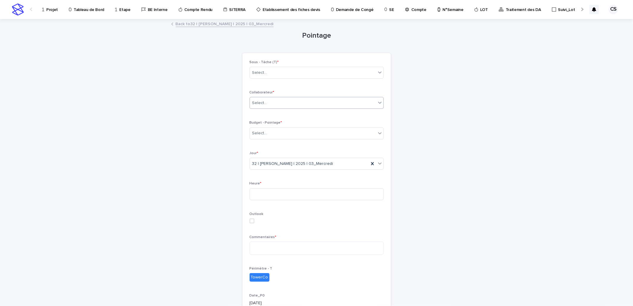
click at [263, 101] on div "Select..." at bounding box center [259, 103] width 15 height 6
type input "*****"
click at [263, 116] on div "[PERSON_NAME]" at bounding box center [313, 114] width 133 height 10
click at [263, 141] on div "Budget - Pointage * Select..." at bounding box center [316, 132] width 134 height 23
click at [266, 131] on div "Select..." at bounding box center [313, 133] width 126 height 10
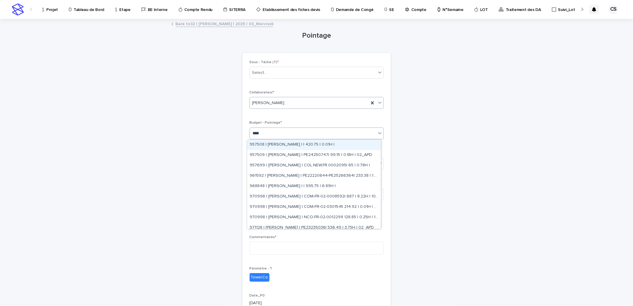
type input "*****"
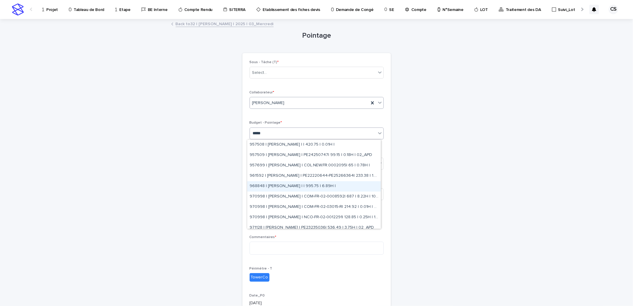
scroll to position [110, 0]
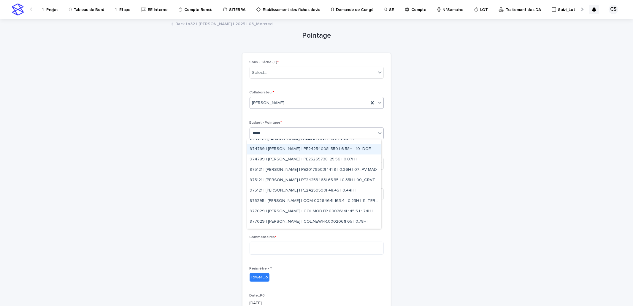
click at [316, 149] on div "974789 | CELIK Saban | PE24254008| 550 | 6.58H | 10_DOE" at bounding box center [313, 149] width 133 height 10
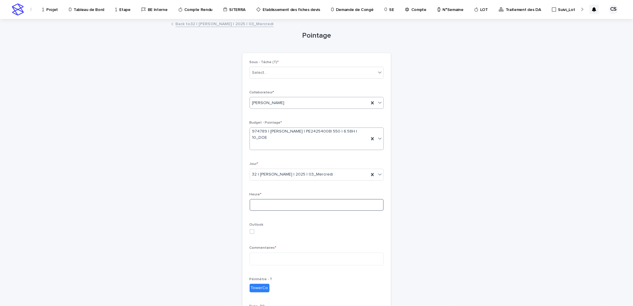
click at [295, 199] on input at bounding box center [316, 205] width 134 height 12
type input "*"
click at [414, 159] on div "Pointage Loading... Saving… Loading... Saving… Loading... Saving… Sous - Tâche …" at bounding box center [316, 206] width 291 height 373
click at [279, 253] on textarea at bounding box center [316, 259] width 134 height 13
type textarea "***"
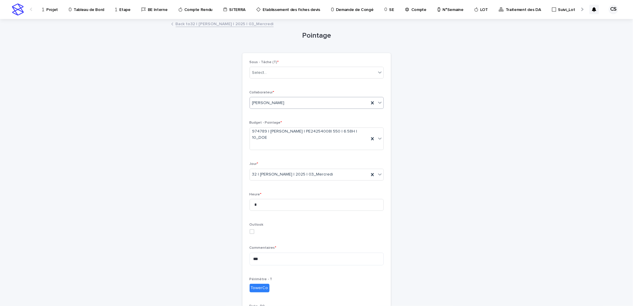
click at [464, 216] on div "Loading... Saving… Loading... Saving… Pointage Loading... Saving… Loading... Sa…" at bounding box center [316, 221] width 633 height 403
click at [282, 76] on div "Select..." at bounding box center [313, 73] width 126 height 10
type input "*****"
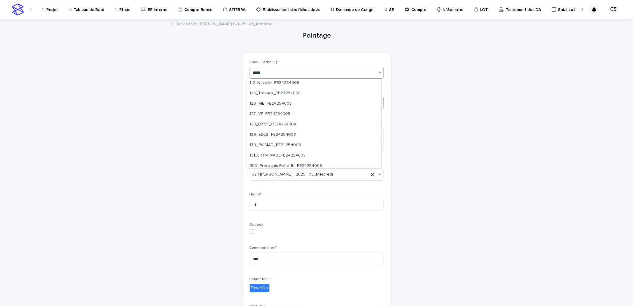
scroll to position [420, 0]
click at [287, 152] on div "130_PV MAD_PE24254008" at bounding box center [313, 152] width 133 height 10
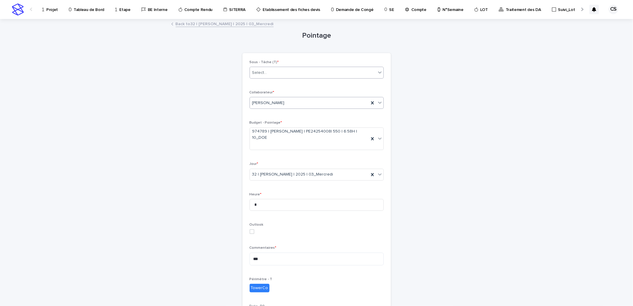
click at [413, 153] on div "Pointage Loading... Saving… Loading... Saving… Loading... Saving… Sous - Tâche …" at bounding box center [316, 206] width 291 height 373
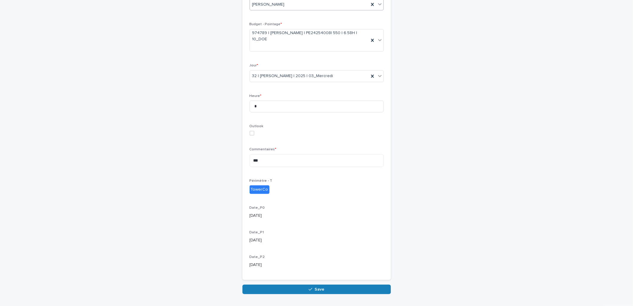
scroll to position [105, 0]
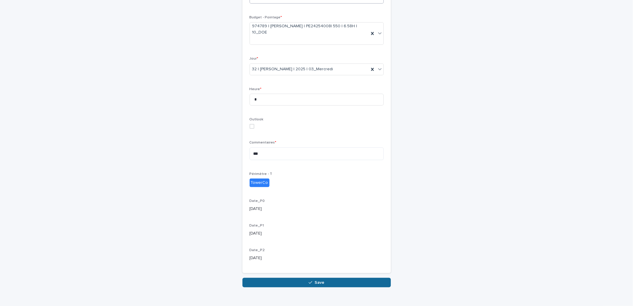
click at [314, 281] on span "Save" at bounding box center [319, 283] width 10 height 4
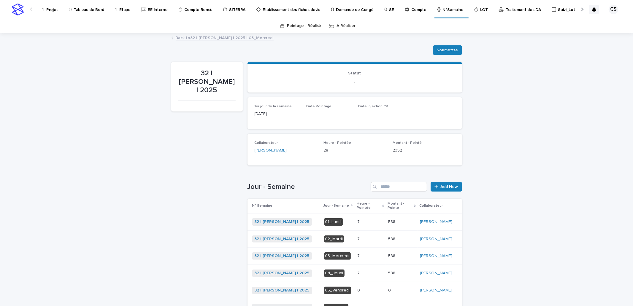
click at [378, 271] on p at bounding box center [370, 273] width 26 height 5
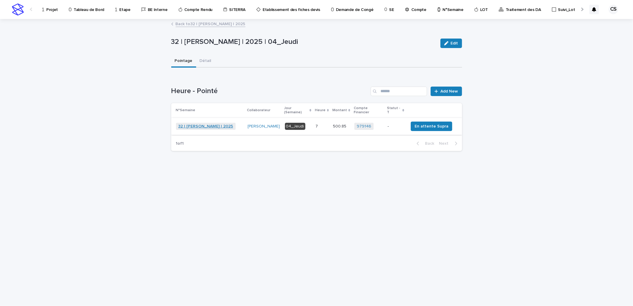
click at [198, 124] on link "32 | CELIK Saban | 2025" at bounding box center [205, 126] width 55 height 5
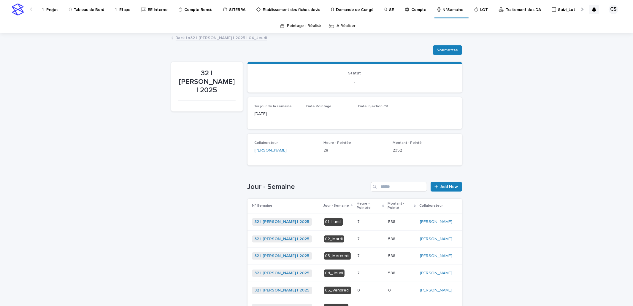
click at [366, 219] on p at bounding box center [370, 221] width 26 height 5
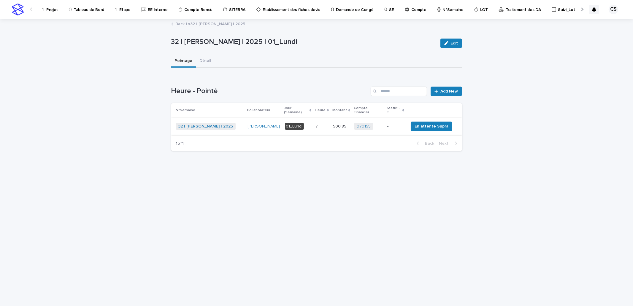
click at [197, 124] on link "32 | CELIK Saban | 2025" at bounding box center [205, 126] width 55 height 5
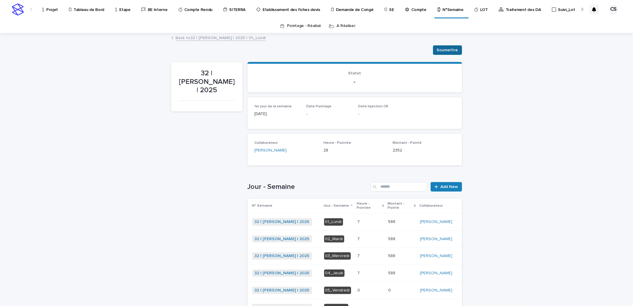
click at [438, 46] on button "Soumettre" at bounding box center [447, 49] width 29 height 9
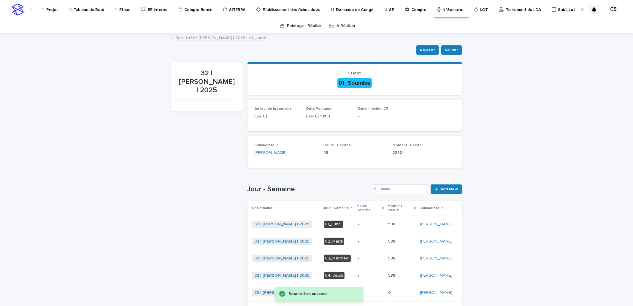
click at [230, 37] on link "Back to 32 | CELIK Saban | 2025 | 01_Lundi" at bounding box center [221, 37] width 90 height 7
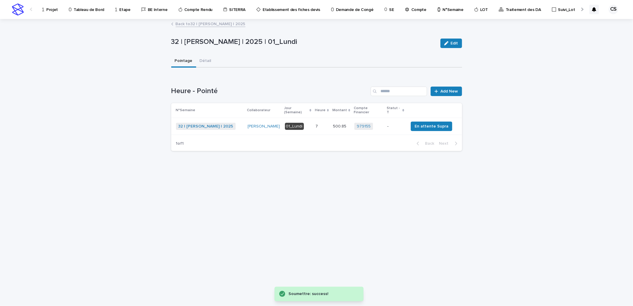
click at [214, 123] on span "32 | CELIK Saban | 2025" at bounding box center [206, 126] width 60 height 7
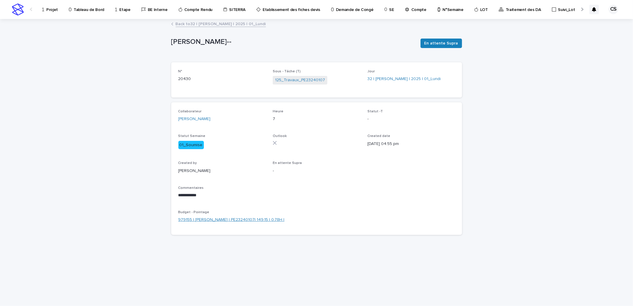
click at [216, 218] on link "979155 | CELIK Saban | PE23240107| 149.15 | 0.78H |" at bounding box center [231, 220] width 106 height 6
